Goal: Task Accomplishment & Management: Manage account settings

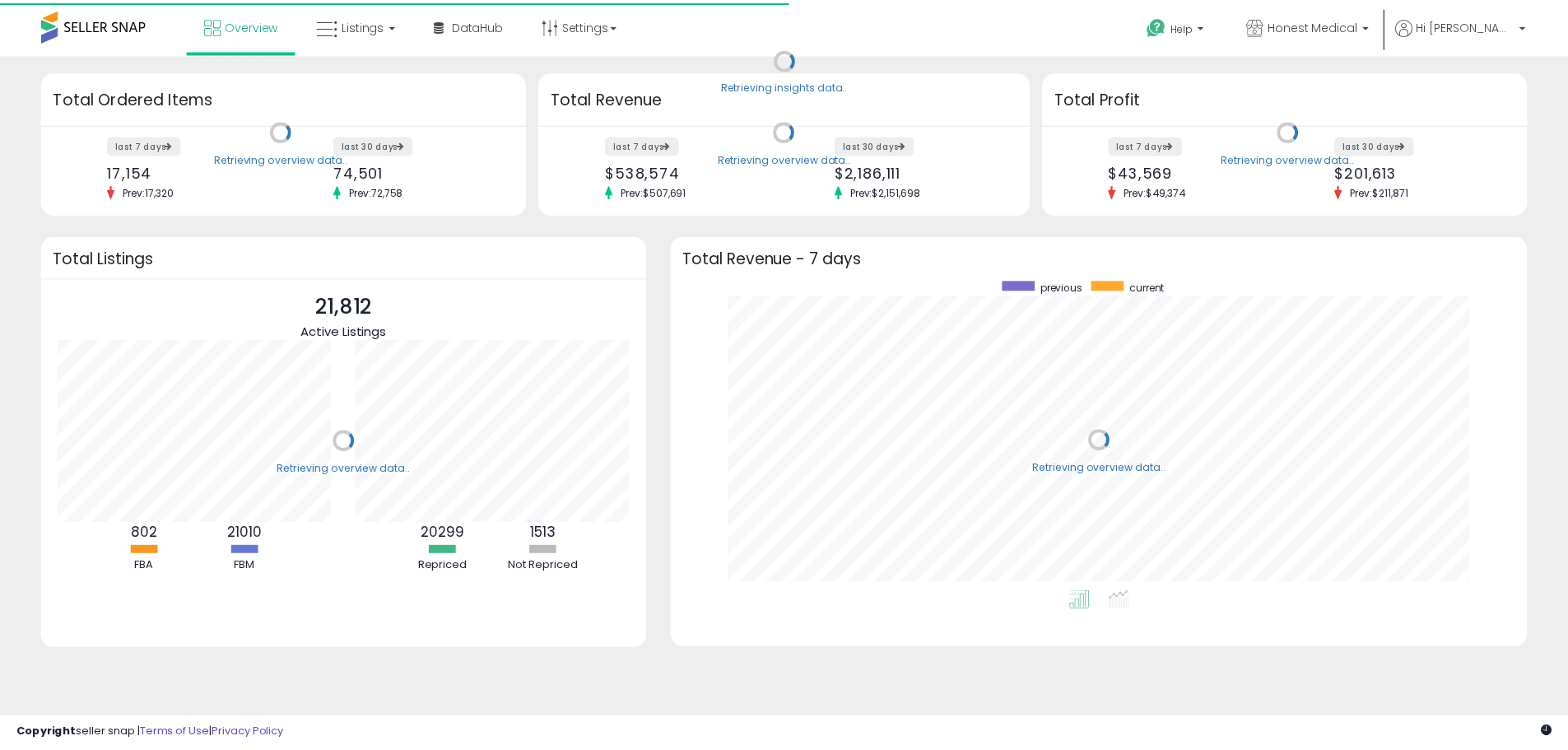
scroll to position [311, 831]
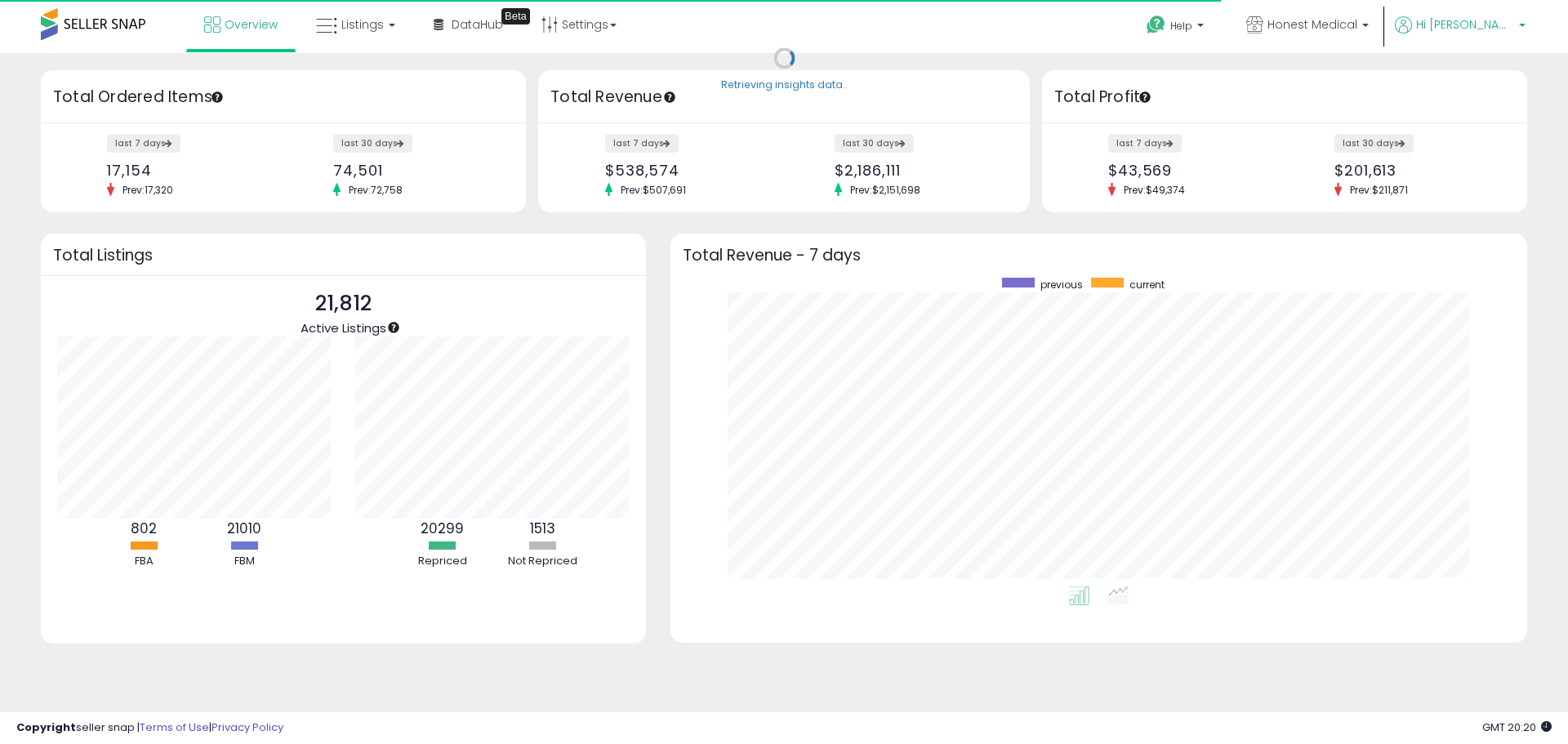
click at [1473, 25] on span "Hi [PERSON_NAME]" at bounding box center [1464, 24] width 98 height 16
click at [1357, 22] on span "Honest Medical" at bounding box center [1312, 24] width 90 height 16
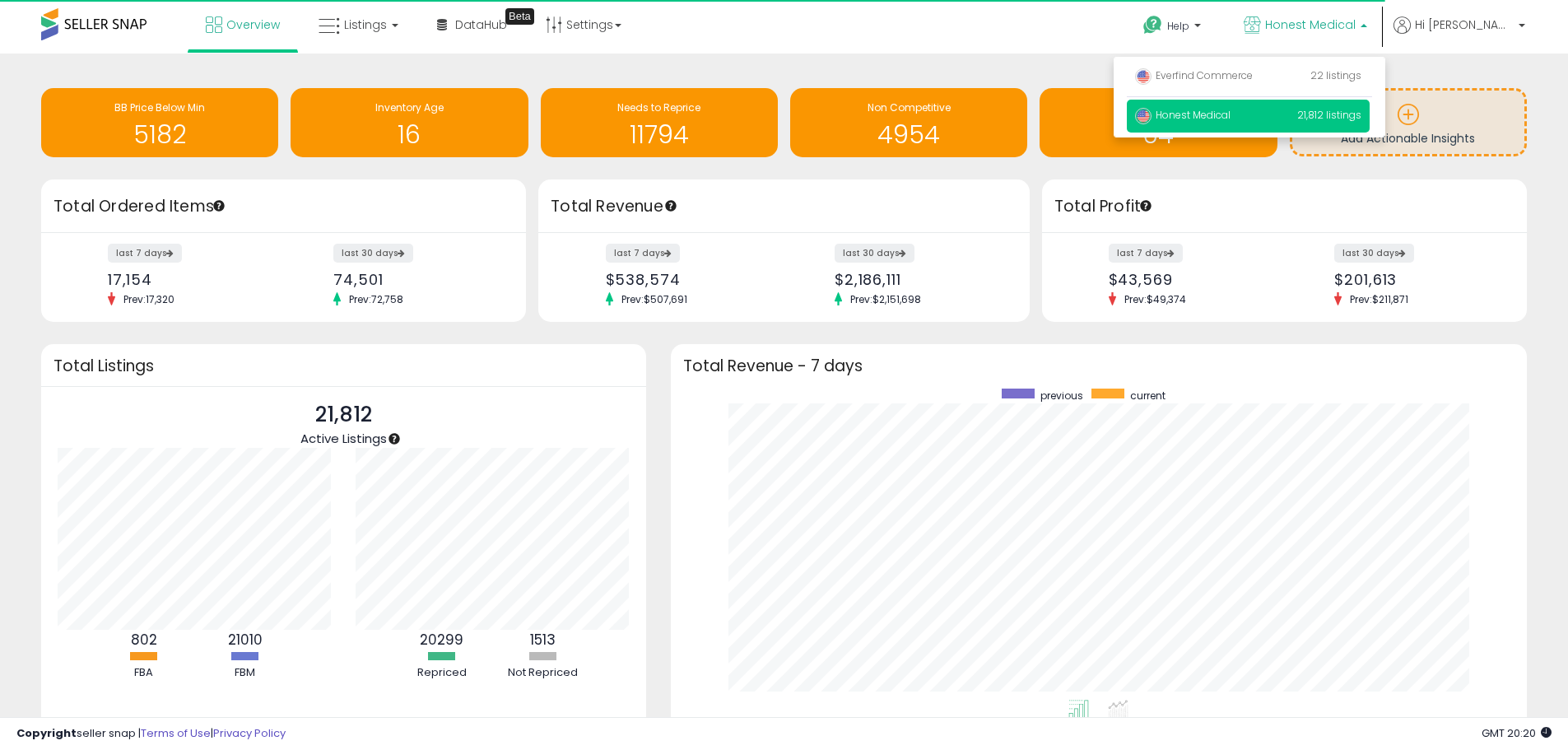
scroll to position [822860, 822253]
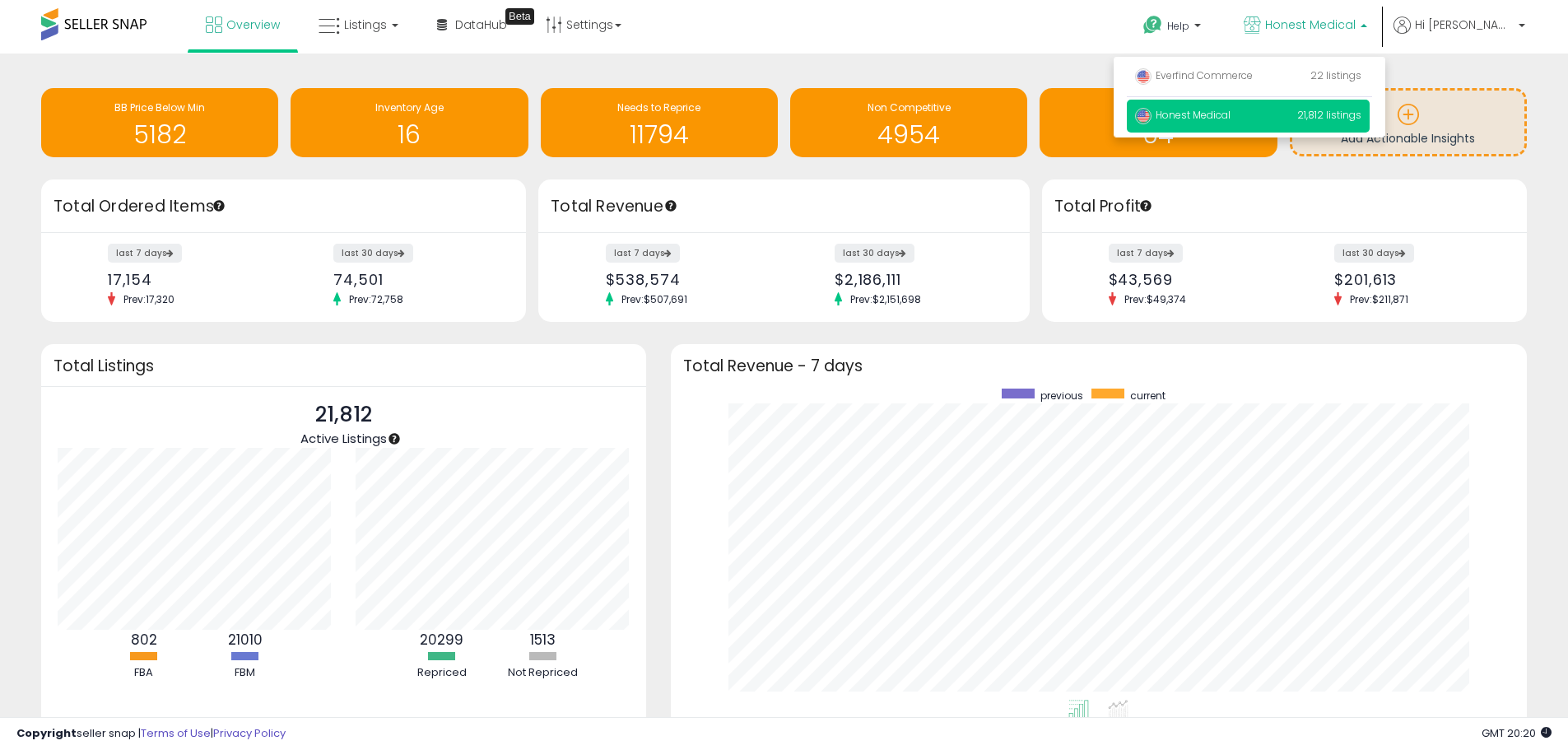
drag, startPoint x: 1475, startPoint y: 68, endPoint x: 1230, endPoint y: 84, distance: 245.5
click at [1471, 67] on div "Retrieving insights data.. BB Price Below Min 5182 Inventory Age 16 Needs to Re…" at bounding box center [784, 447] width 1568 height 787
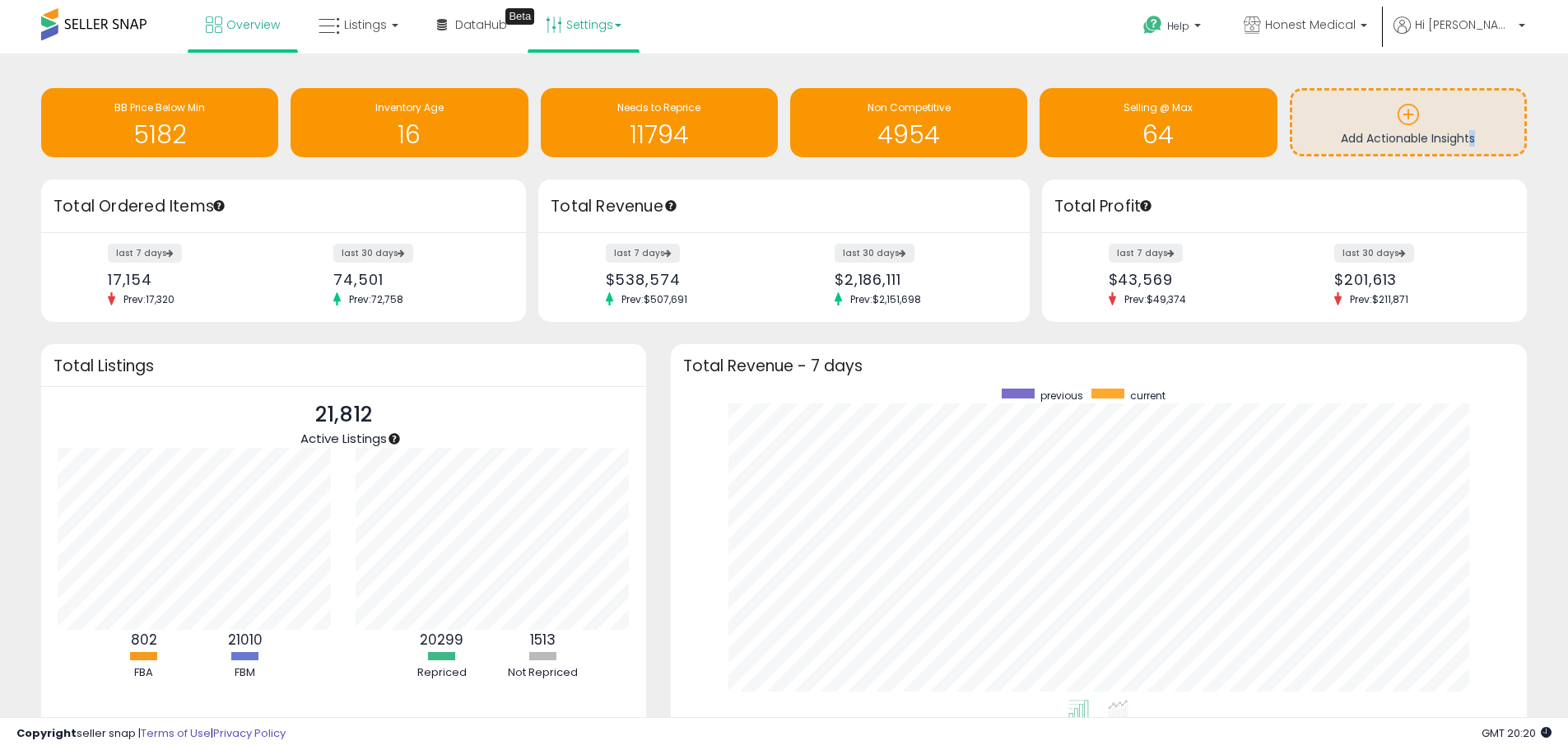
click at [568, 20] on link "Settings" at bounding box center [583, 24] width 100 height 50
click at [582, 131] on link "User settings" at bounding box center [584, 128] width 70 height 16
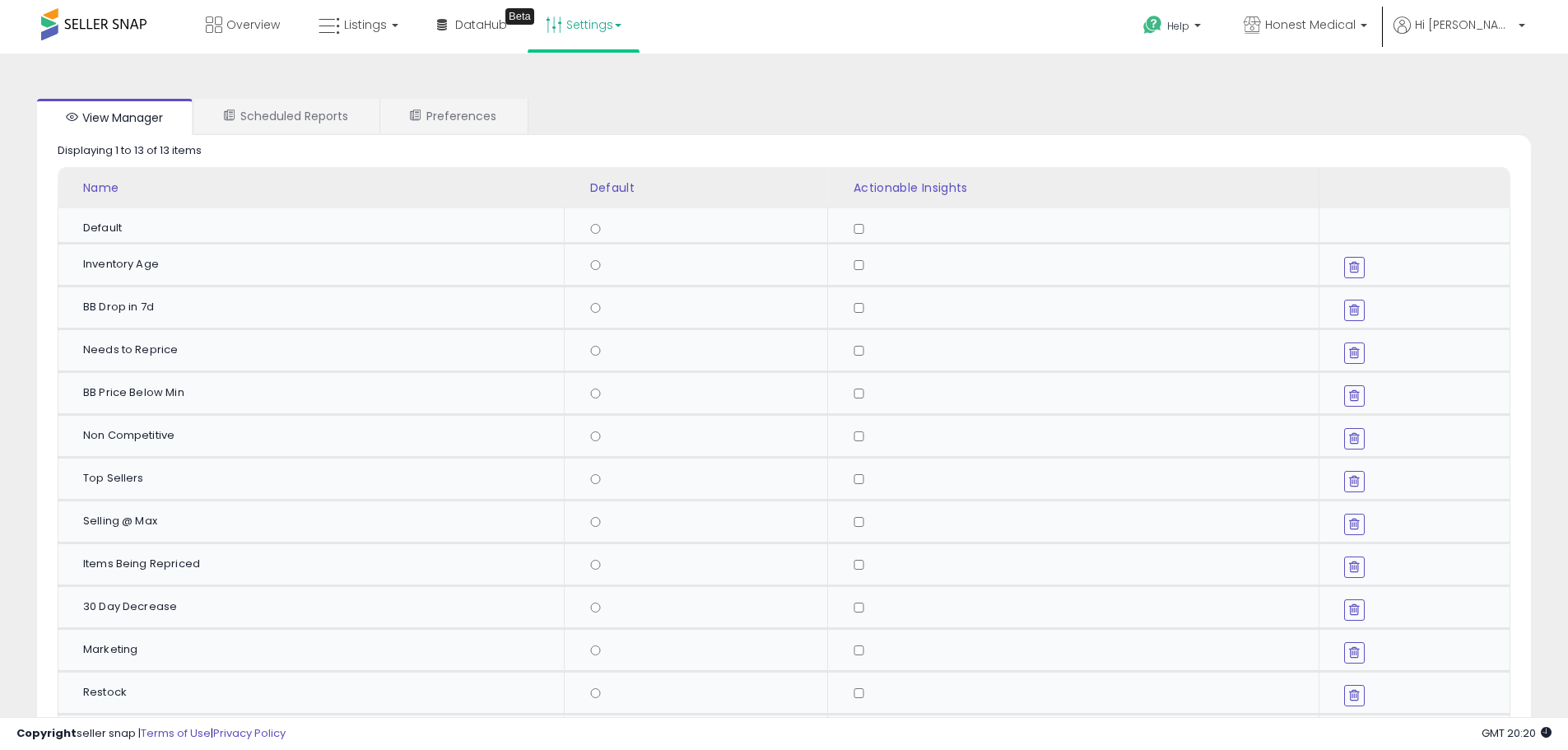
click at [572, 27] on link "Settings" at bounding box center [583, 24] width 100 height 50
drag, startPoint x: 727, startPoint y: 94, endPoint x: 692, endPoint y: 101, distance: 35.7
click at [704, 98] on div "View Manager Scheduled Reports Preferences Retrieving graph data.. Displaying 1…" at bounding box center [784, 468] width 1535 height 763
click at [300, 113] on link "Scheduled Reports" at bounding box center [285, 115] width 183 height 34
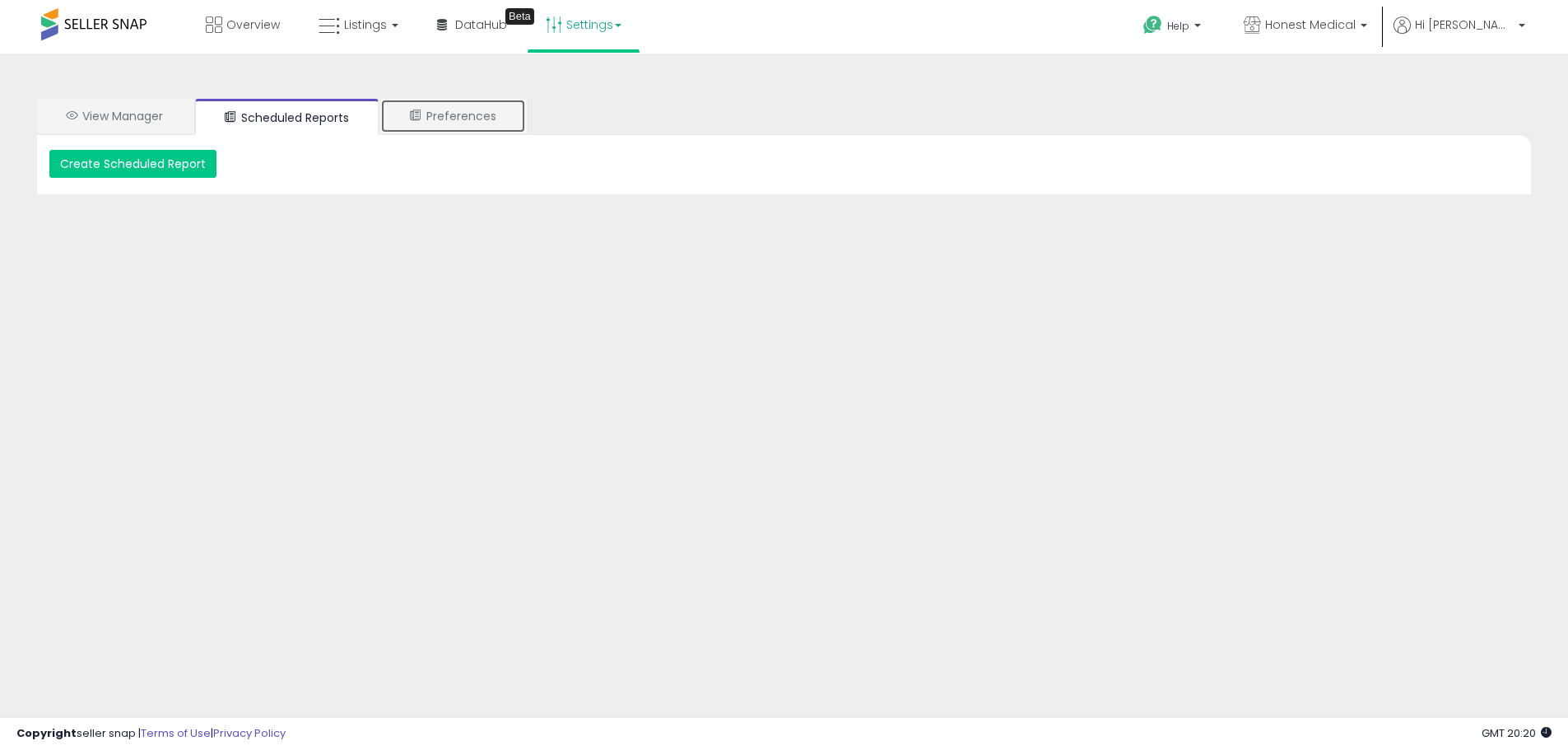
click at [469, 117] on link "Preferences" at bounding box center [453, 115] width 146 height 34
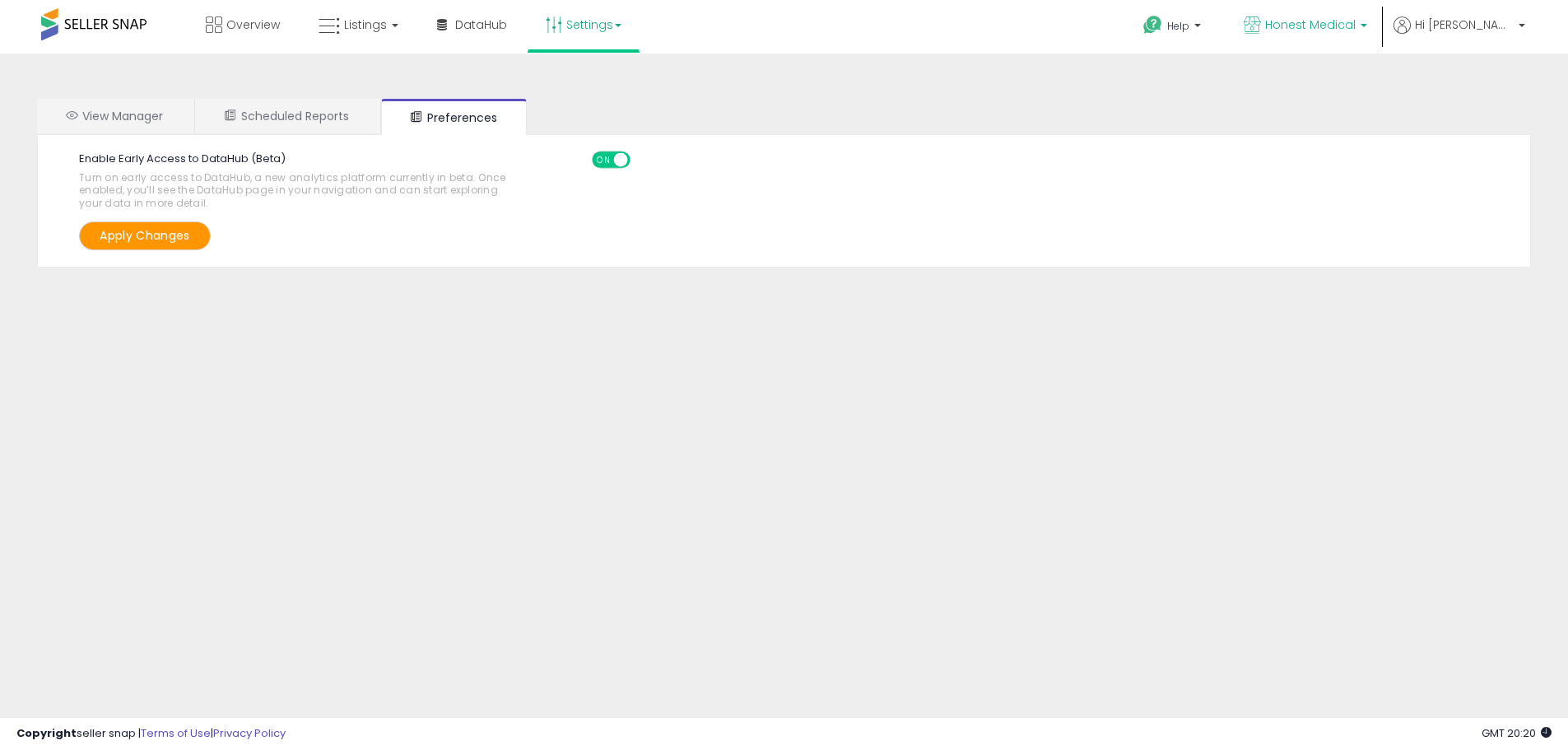
click at [1347, 24] on span "Honest Medical" at bounding box center [1310, 24] width 91 height 17
click at [1496, 27] on span "Hi [PERSON_NAME]" at bounding box center [1464, 24] width 98 height 17
click at [1491, 83] on link "Account" at bounding box center [1487, 88] width 44 height 16
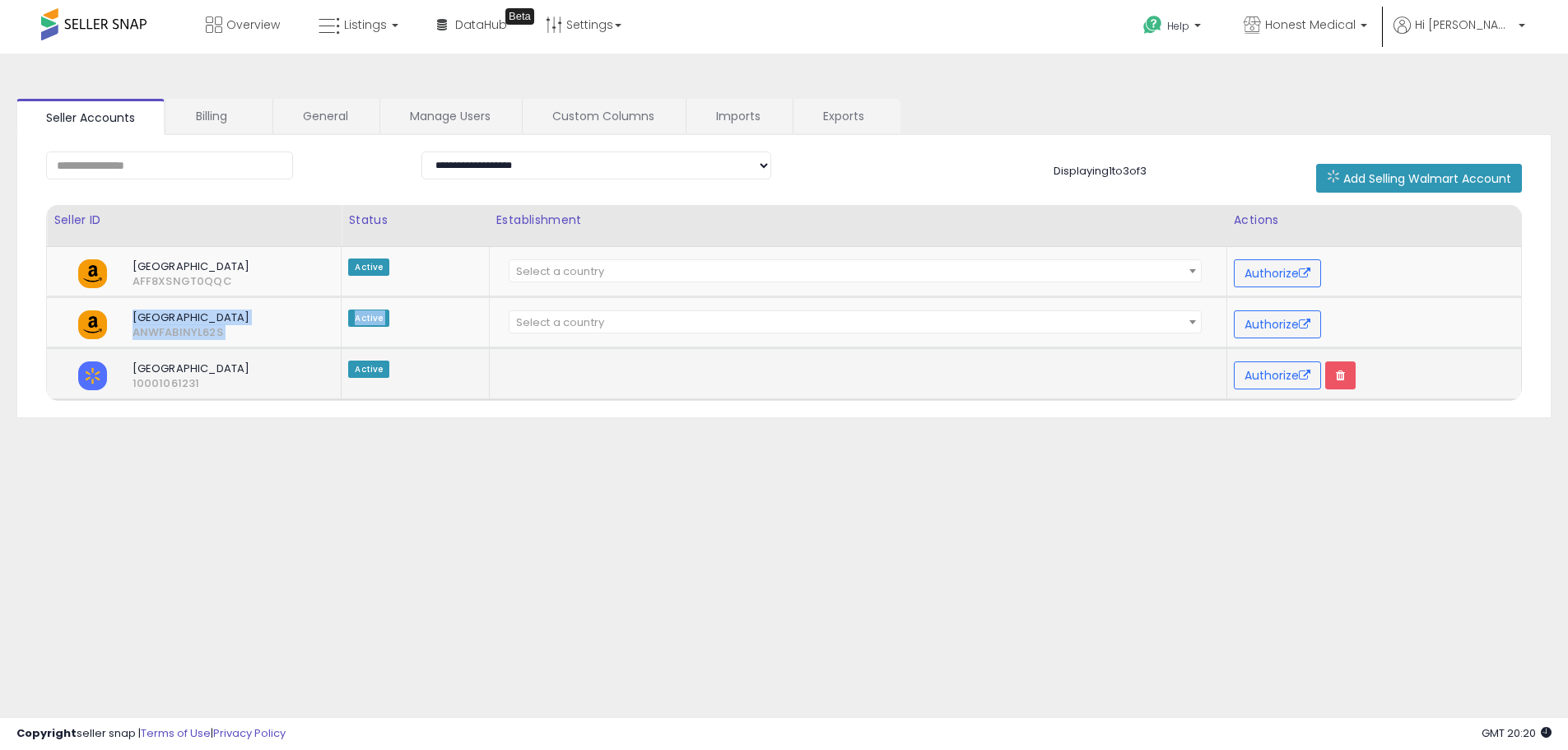
drag, startPoint x: 209, startPoint y: 330, endPoint x: 165, endPoint y: 350, distance: 48.3
click at [165, 350] on tbody "**********" at bounding box center [784, 322] width 1475 height 153
click at [321, 547] on div "**********" at bounding box center [783, 411] width 1551 height 683
click at [426, 109] on link "Manage Users" at bounding box center [450, 115] width 140 height 34
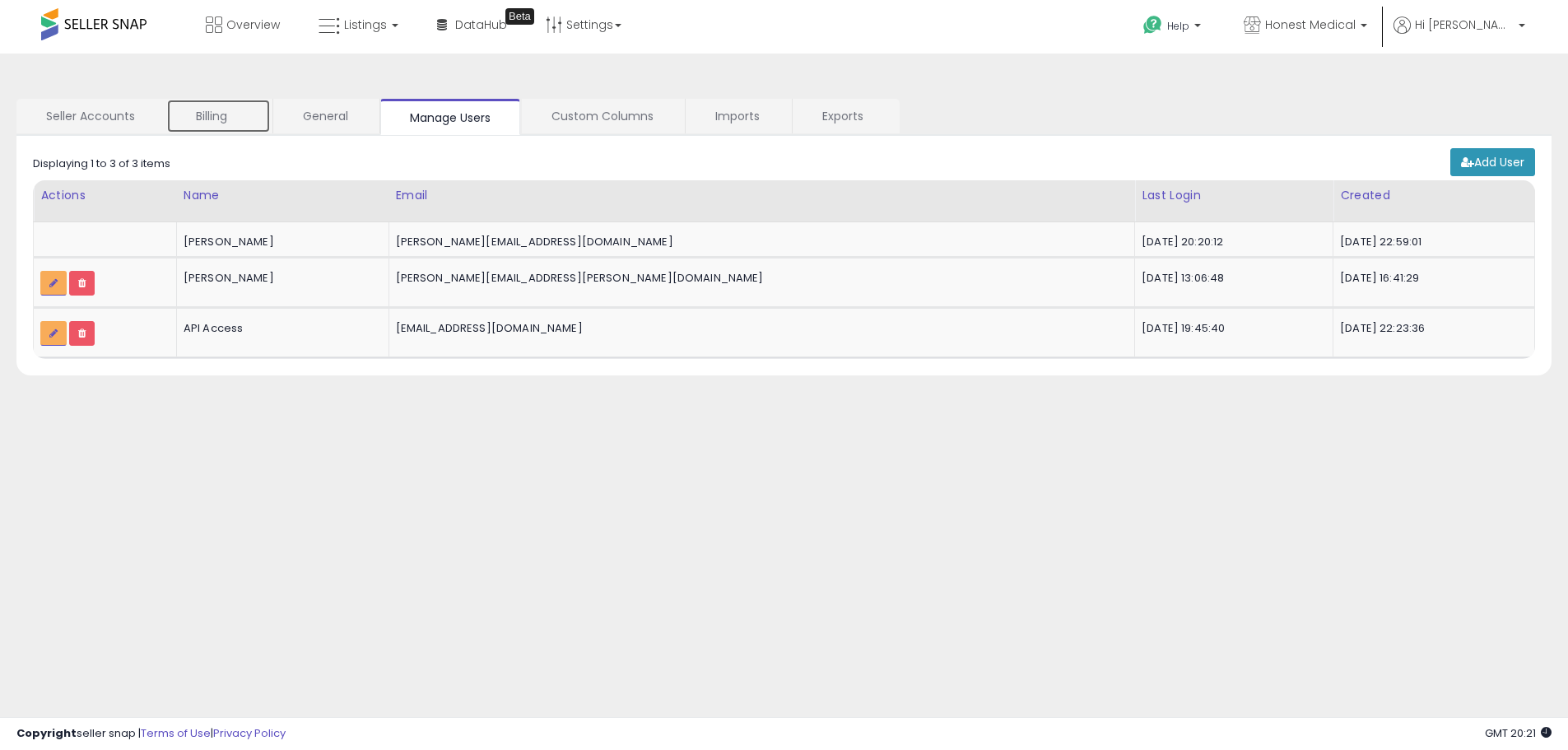
click at [196, 115] on link "Billing" at bounding box center [218, 115] width 104 height 34
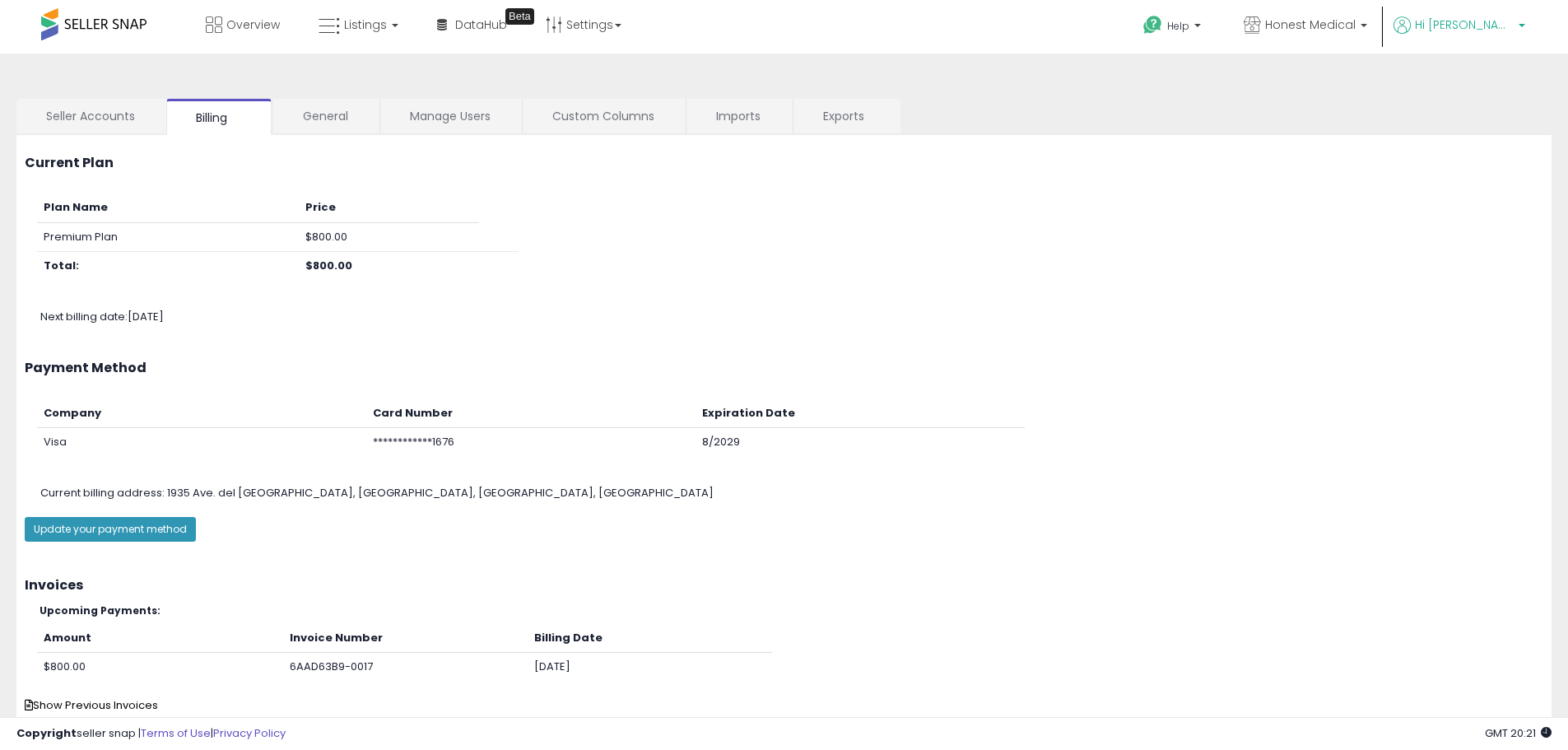
click at [1471, 24] on span "Hi [PERSON_NAME]" at bounding box center [1464, 24] width 98 height 17
click at [1491, 171] on link "Logout" at bounding box center [1487, 174] width 36 height 16
